Goal: Transaction & Acquisition: Book appointment/travel/reservation

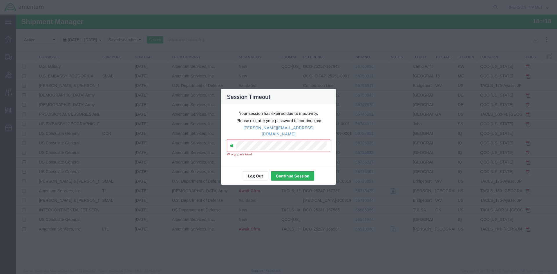
drag, startPoint x: 262, startPoint y: 139, endPoint x: 289, endPoint y: 160, distance: 33.9
click at [287, 160] on div "Your session has expired due to inactivity. Please re-enter your password to co…" at bounding box center [279, 135] width 116 height 63
click at [286, 175] on button "Continue Session" at bounding box center [292, 176] width 43 height 9
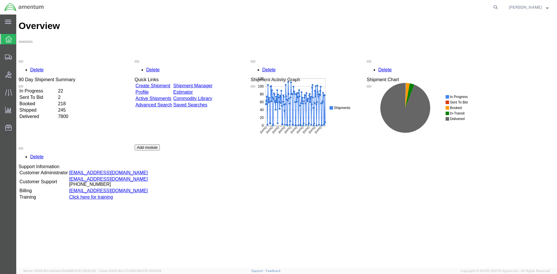
click at [210, 83] on link "Shipment Manager" at bounding box center [192, 85] width 39 height 5
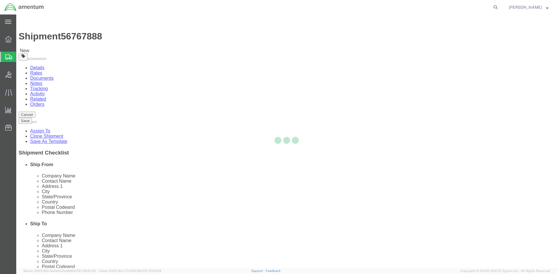
select select "42668"
select select "42715"
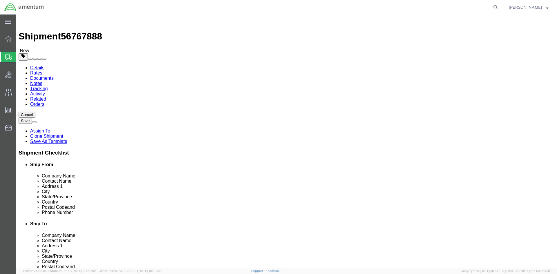
click button "Rate Shipment"
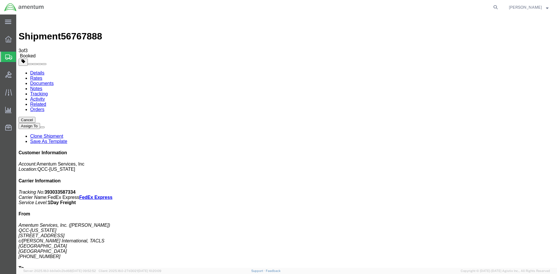
drag, startPoint x: 206, startPoint y: 103, endPoint x: 233, endPoint y: 103, distance: 27.0
drag, startPoint x: 244, startPoint y: 104, endPoint x: 235, endPoint y: 149, distance: 46.7
click at [37, 71] on link "Details" at bounding box center [37, 73] width 14 height 5
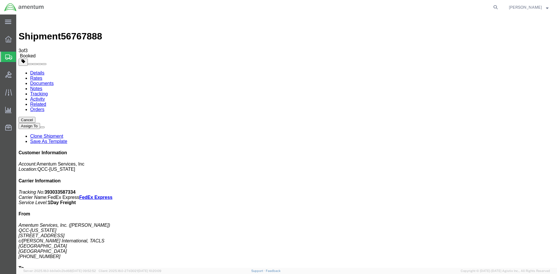
click link "Schedule pickup request"
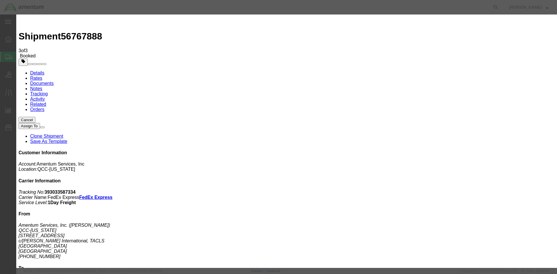
click button "Close"
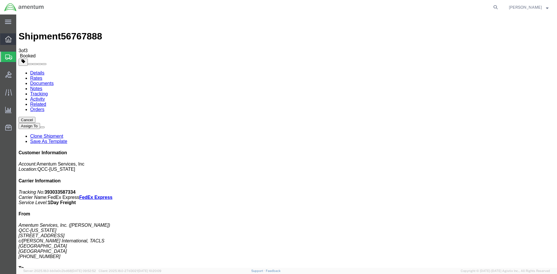
drag, startPoint x: 32, startPoint y: 38, endPoint x: 28, endPoint y: 39, distance: 4.4
click at [20, 38] on span "Overview" at bounding box center [18, 39] width 4 height 12
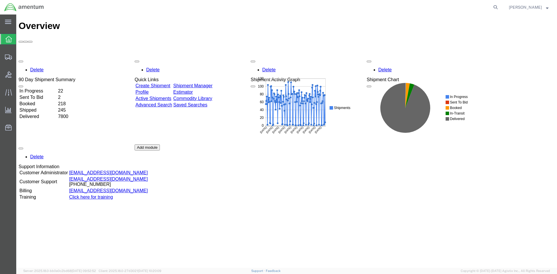
click at [212, 83] on link "Shipment Manager" at bounding box center [192, 85] width 39 height 5
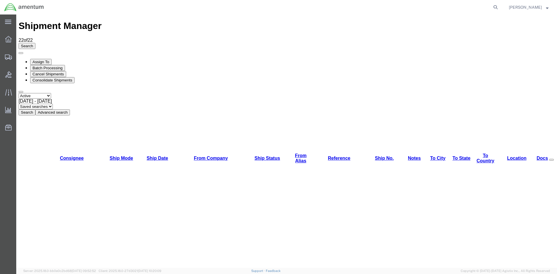
click at [35, 109] on button "Search" at bounding box center [27, 112] width 17 height 6
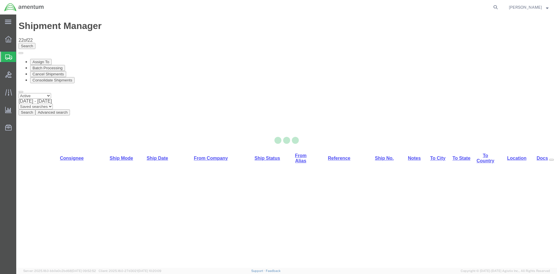
select select "42668"
select select "42736"
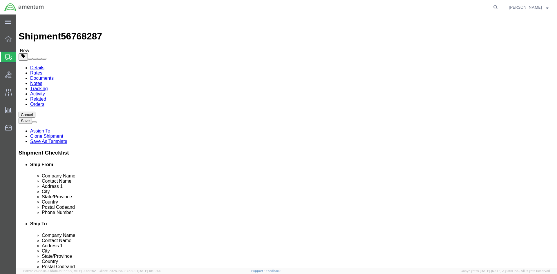
drag, startPoint x: 320, startPoint y: 131, endPoint x: 284, endPoint y: 130, distance: 35.7
click div "Address 1 4884 Hale Rd"
drag, startPoint x: 334, startPoint y: 109, endPoint x: 290, endPoint y: 110, distance: 44.4
click input "Amentum Services, Inc."
type input "STAYBRIDGE SUITES"
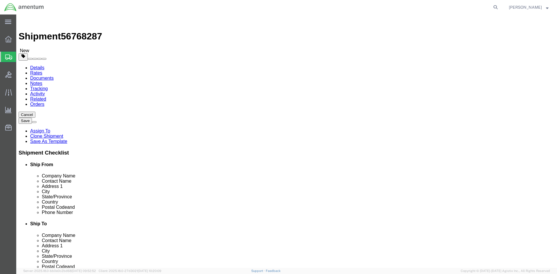
drag, startPoint x: 320, startPoint y: 132, endPoint x: 291, endPoint y: 134, distance: 29.3
click input "4884 Hale Rd"
type input "201 TOWNLEY AVE"
select select
drag, startPoint x: 326, startPoint y: 141, endPoint x: 288, endPoint y: 143, distance: 38.1
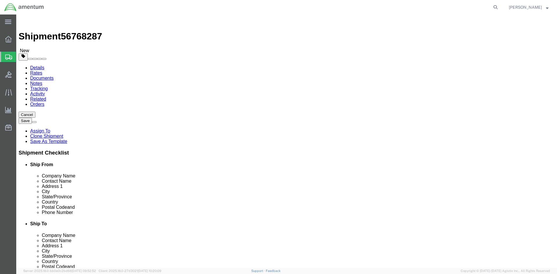
click div "Redstone Arsonal"
type input "ROOM 251"
drag, startPoint x: 316, startPoint y: 154, endPoint x: 282, endPoint y: 153, distance: 33.4
click div "City Huntsville"
type input "CORNING"
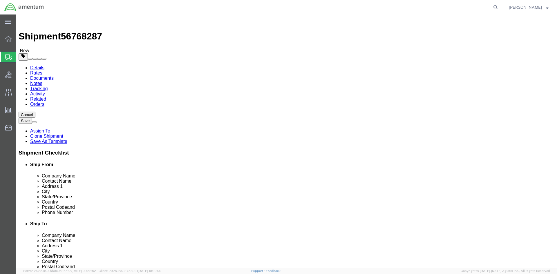
drag, startPoint x: 313, startPoint y: 163, endPoint x: 297, endPoint y: 164, distance: 16.5
drag, startPoint x: 315, startPoint y: 183, endPoint x: 291, endPoint y: 186, distance: 24.5
click div "35898"
type input "14830"
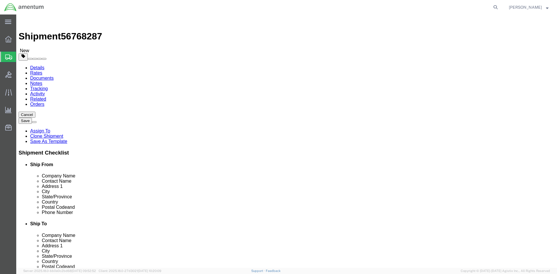
drag, startPoint x: 327, startPoint y: 197, endPoint x: 300, endPoint y: 199, distance: 26.8
click input "256-876-3847"
type input "530-518-7303"
click button "Rate Shipment"
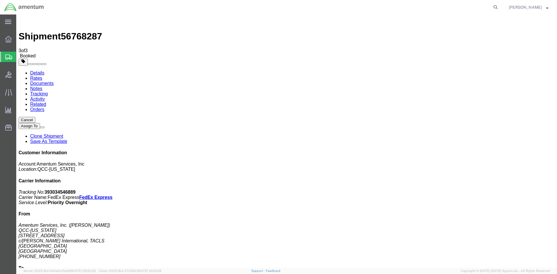
drag, startPoint x: 206, startPoint y: 103, endPoint x: 226, endPoint y: 104, distance: 19.7
copy td "393034546889"
drag, startPoint x: 244, startPoint y: 103, endPoint x: 22, endPoint y: 157, distance: 228.5
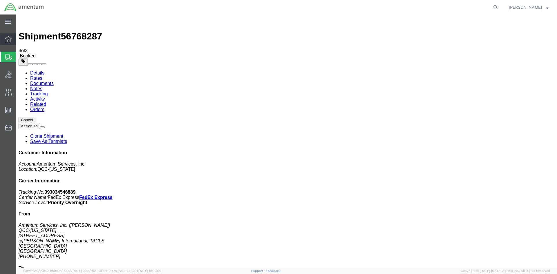
click at [19, 39] on span "Overview" at bounding box center [18, 39] width 4 height 12
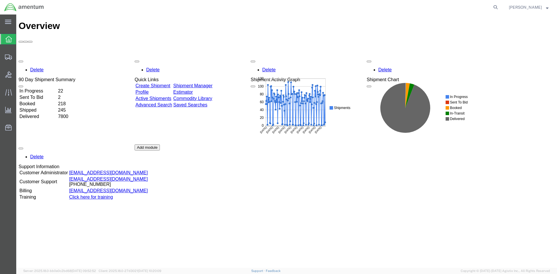
click at [212, 83] on link "Shipment Manager" at bounding box center [192, 85] width 39 height 5
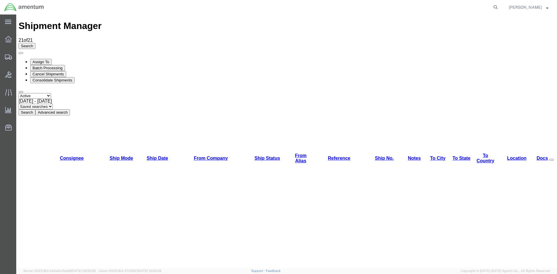
click at [35, 109] on button "Search" at bounding box center [27, 112] width 17 height 6
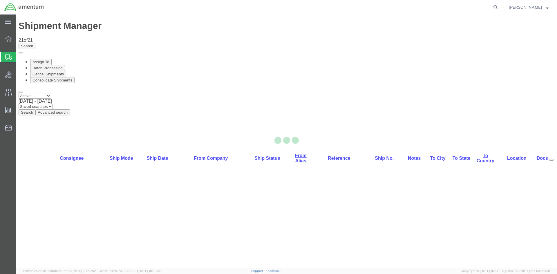
select select "42668"
select select "42706"
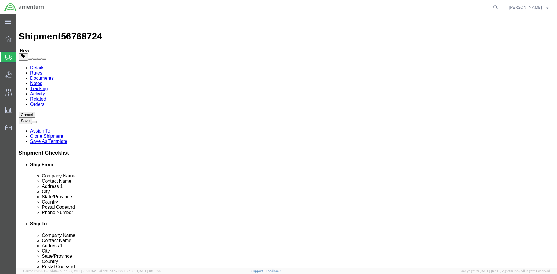
click button "Rate Shipment"
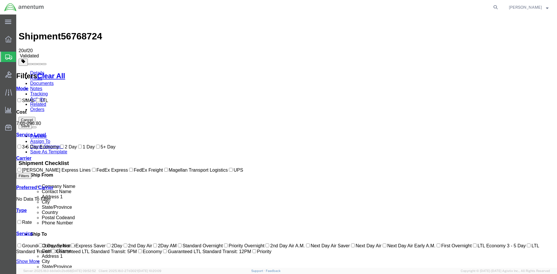
drag, startPoint x: 30, startPoint y: 162, endPoint x: 116, endPoint y: 177, distance: 86.5
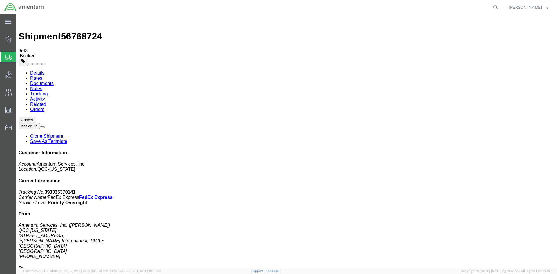
drag, startPoint x: 206, startPoint y: 103, endPoint x: 229, endPoint y: 102, distance: 22.3
drag, startPoint x: 243, startPoint y: 104, endPoint x: 20, endPoint y: 122, distance: 223.7
click at [20, 37] on span "Overview" at bounding box center [18, 39] width 4 height 12
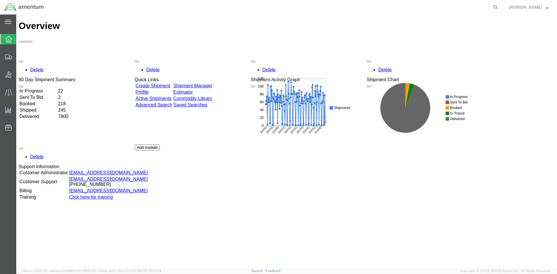
drag, startPoint x: 203, startPoint y: 53, endPoint x: 46, endPoint y: 56, distance: 156.5
click at [203, 83] on link "Shipment Manager" at bounding box center [192, 85] width 39 height 5
